Goal: Information Seeking & Learning: Learn about a topic

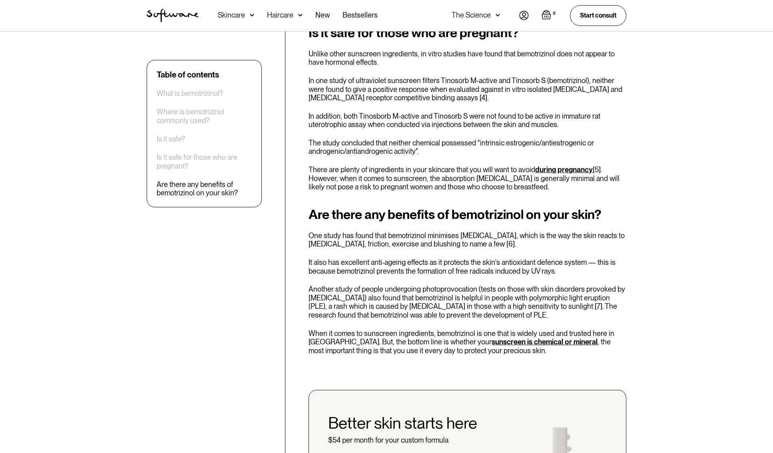
scroll to position [1011, 0]
